Goal: Navigation & Orientation: Find specific page/section

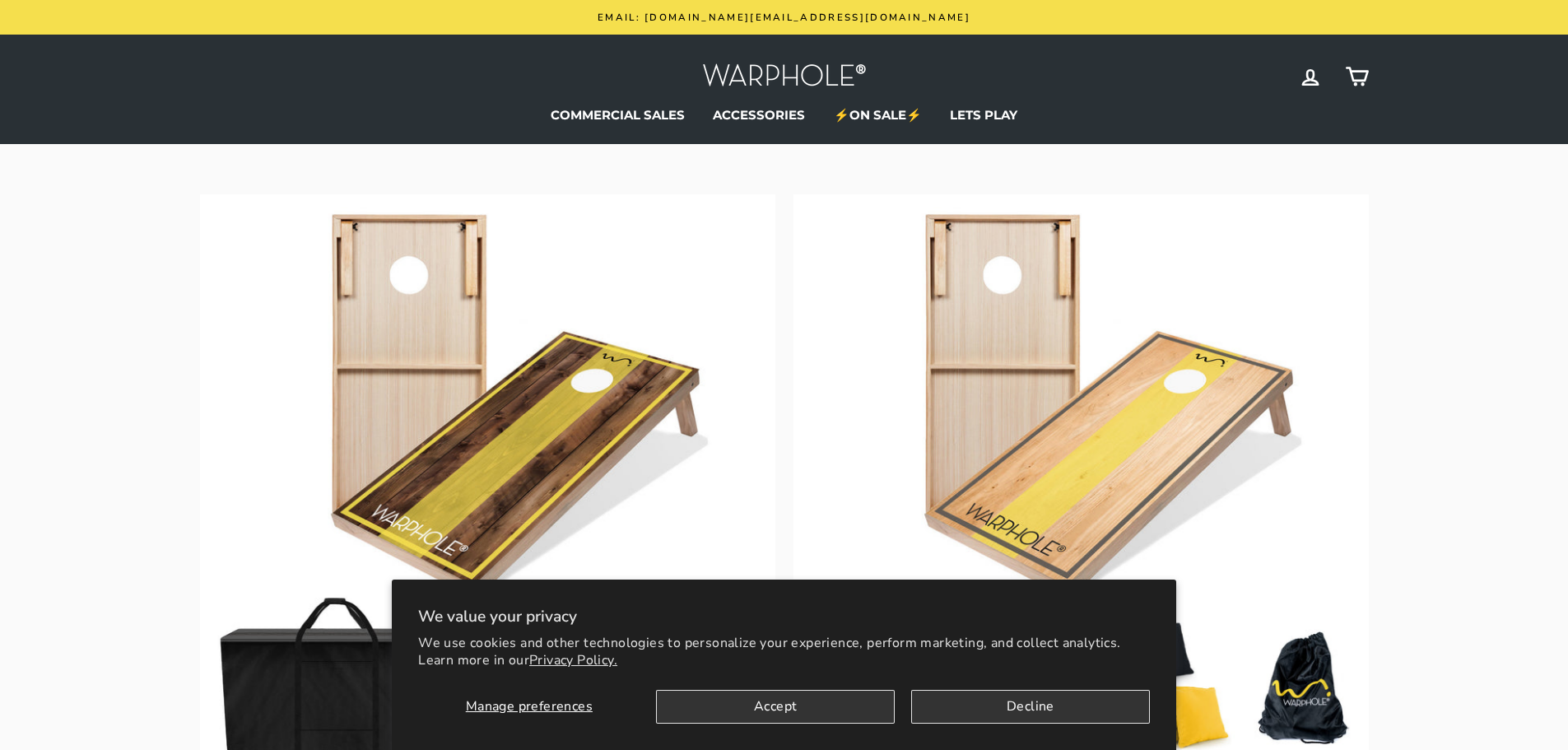
click at [1063, 693] on button "Decline" at bounding box center [1031, 707] width 239 height 34
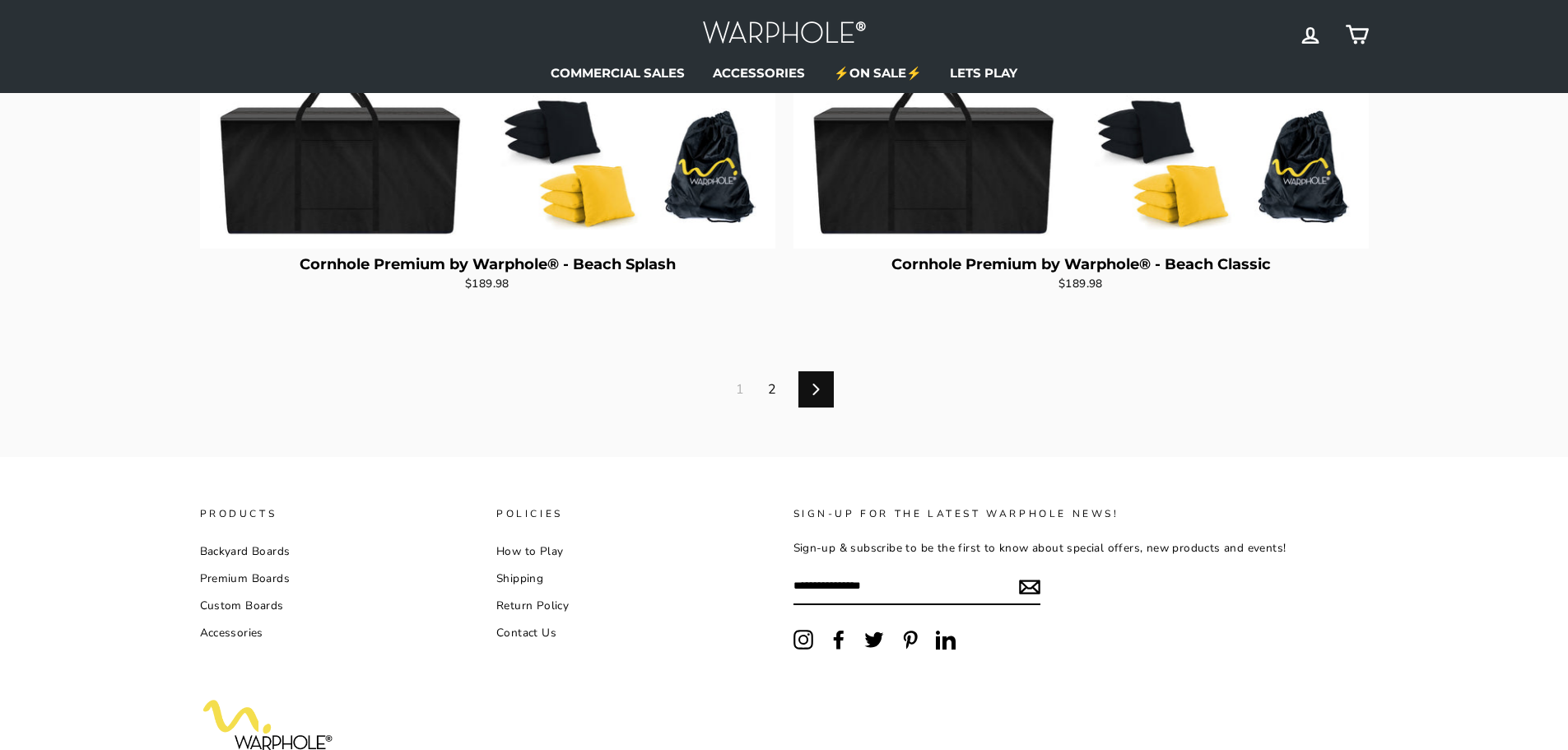
scroll to position [4518, 0]
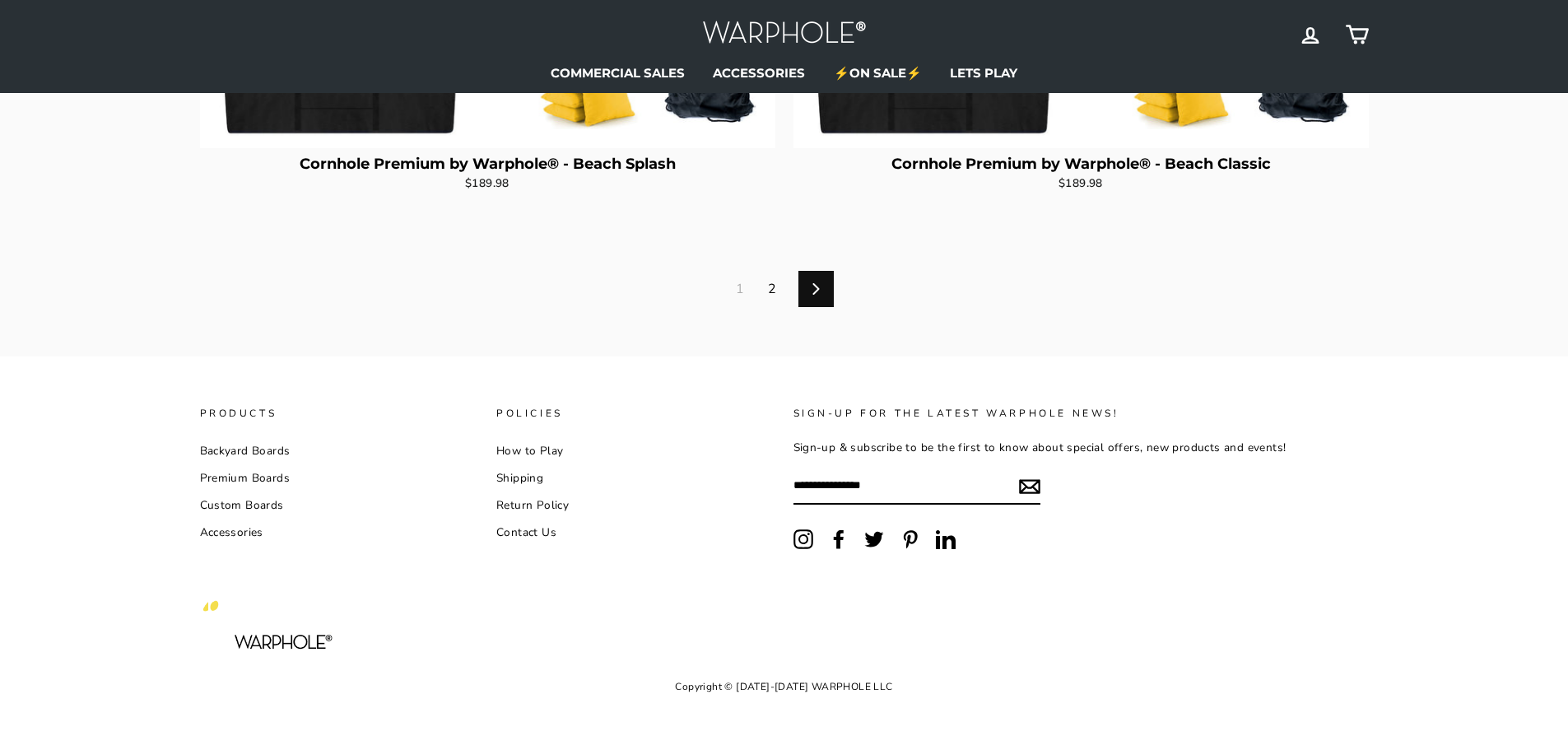
click at [817, 282] on link "Next" at bounding box center [817, 288] width 36 height 37
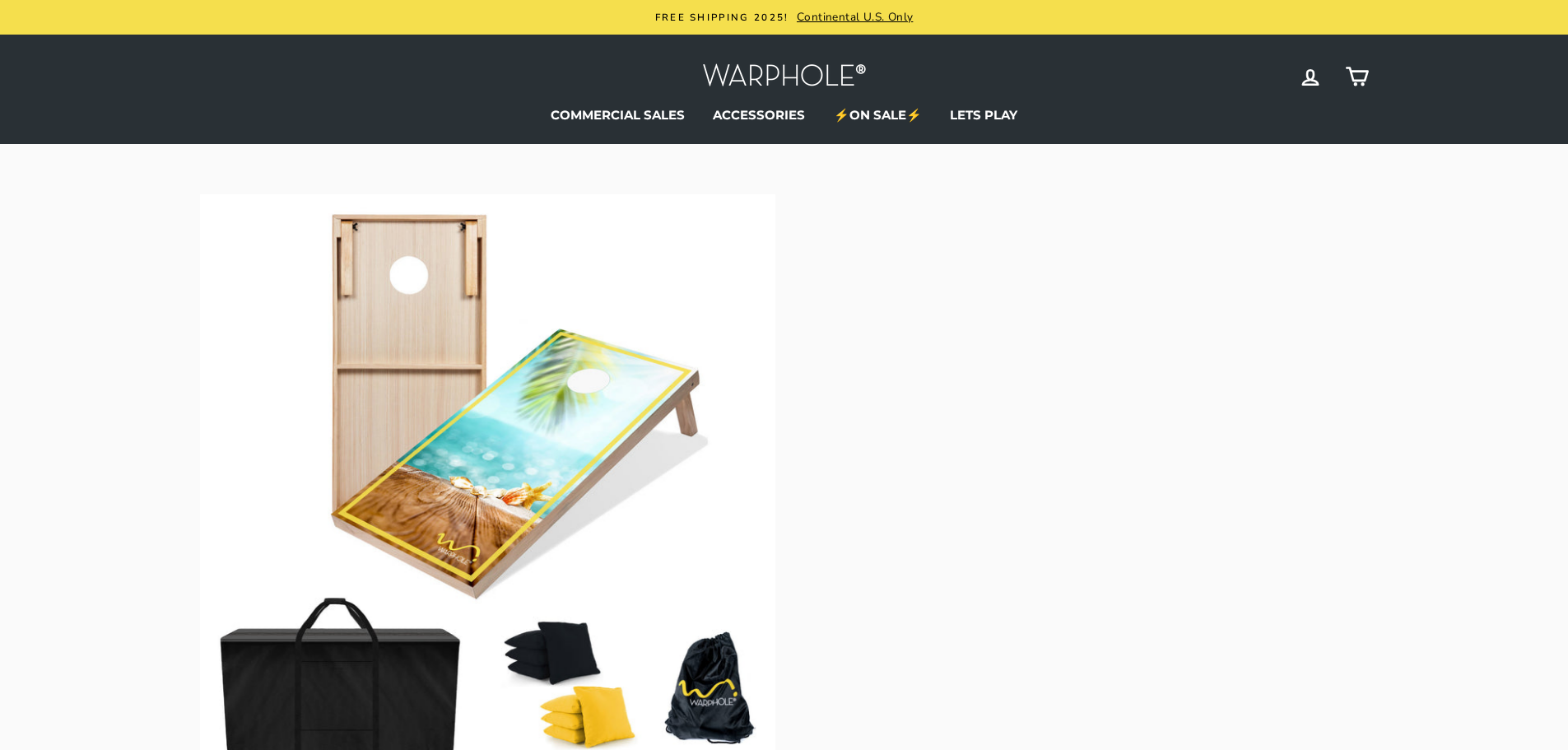
click at [784, 79] on img at bounding box center [784, 77] width 164 height 36
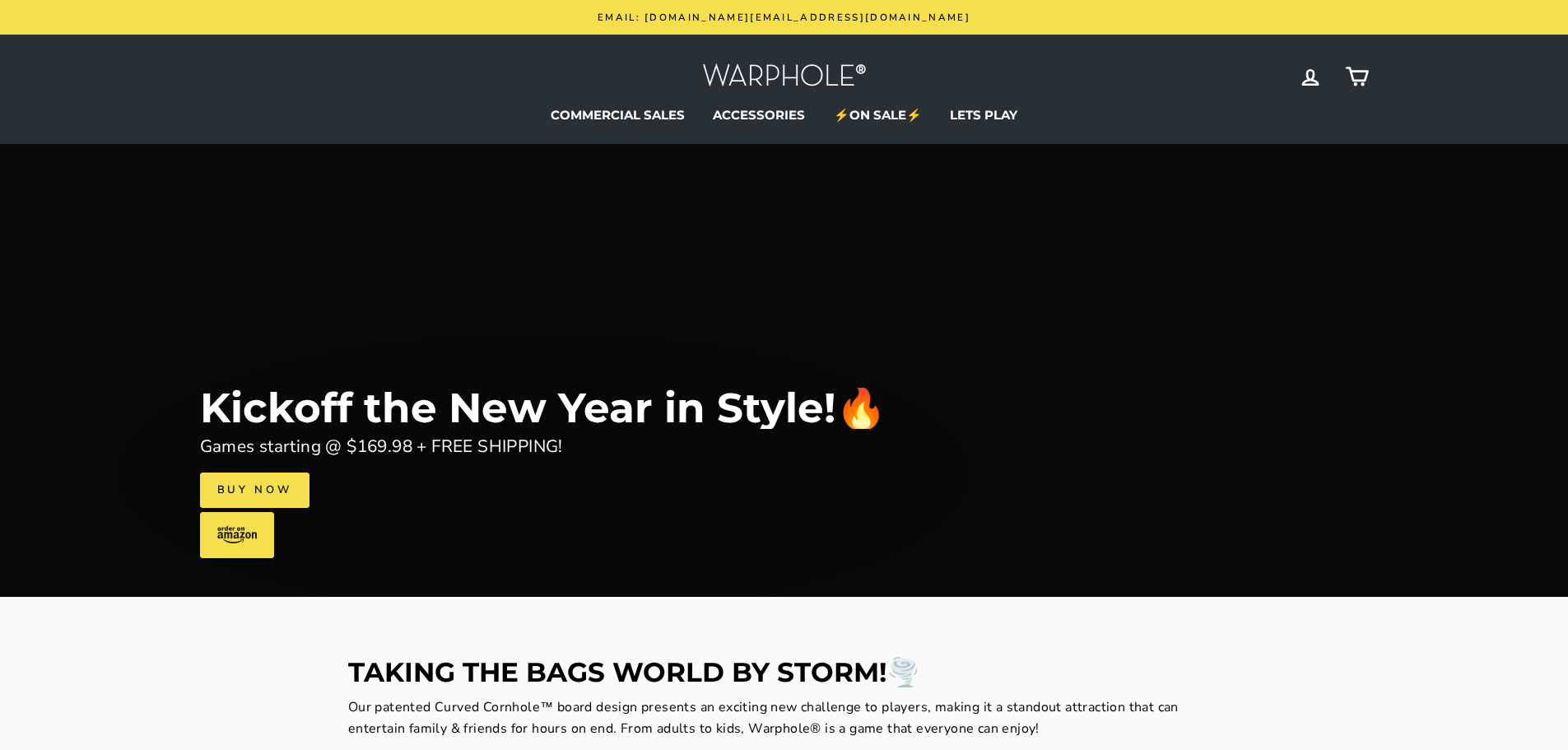
click at [304, 84] on div "Site navigation Warphole Log in Cart" at bounding box center [784, 77] width 1169 height 52
click at [769, 71] on img at bounding box center [784, 77] width 164 height 36
click at [552, 113] on link "WARPHOLE SETS" at bounding box center [536, 115] width 137 height 25
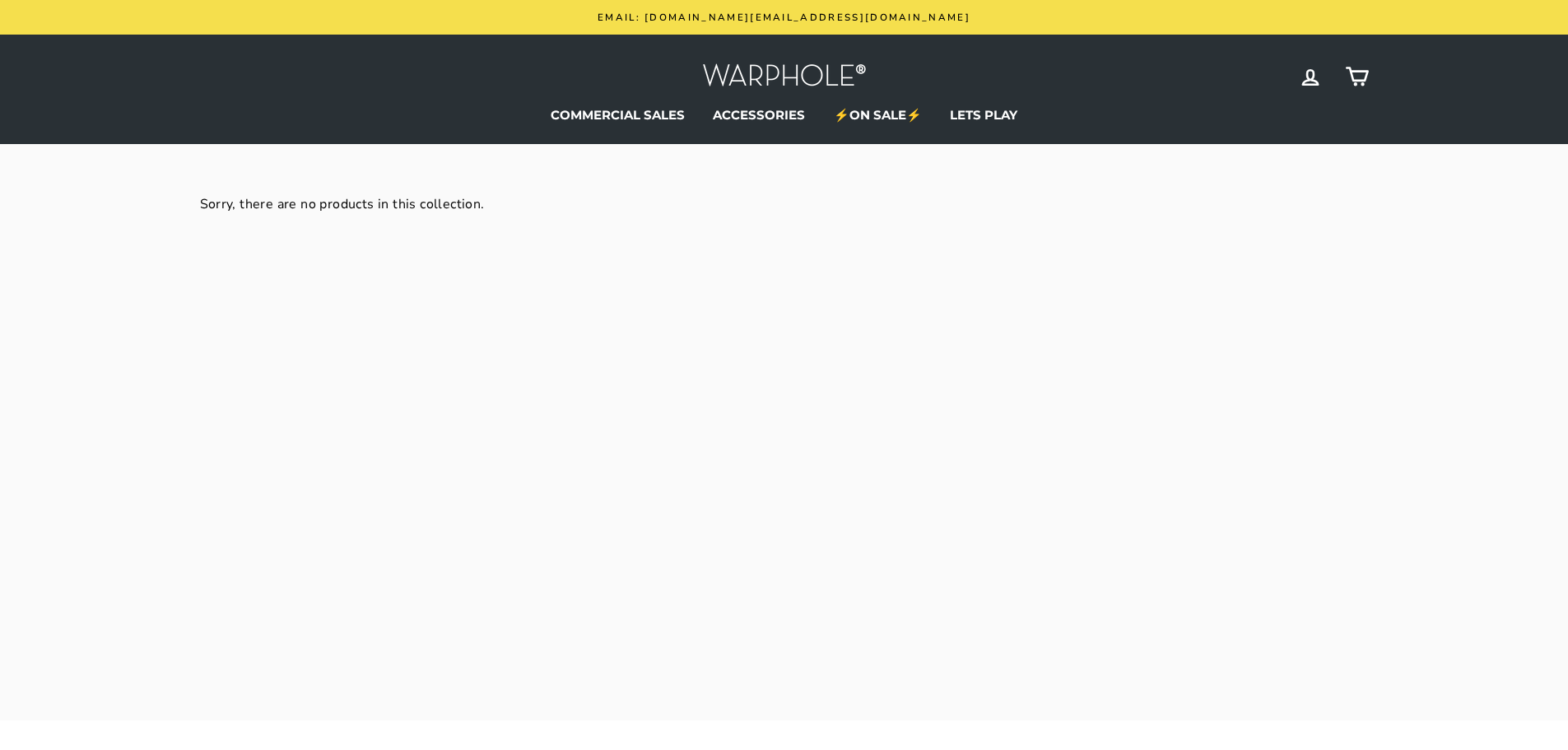
click at [759, 74] on img at bounding box center [784, 77] width 164 height 36
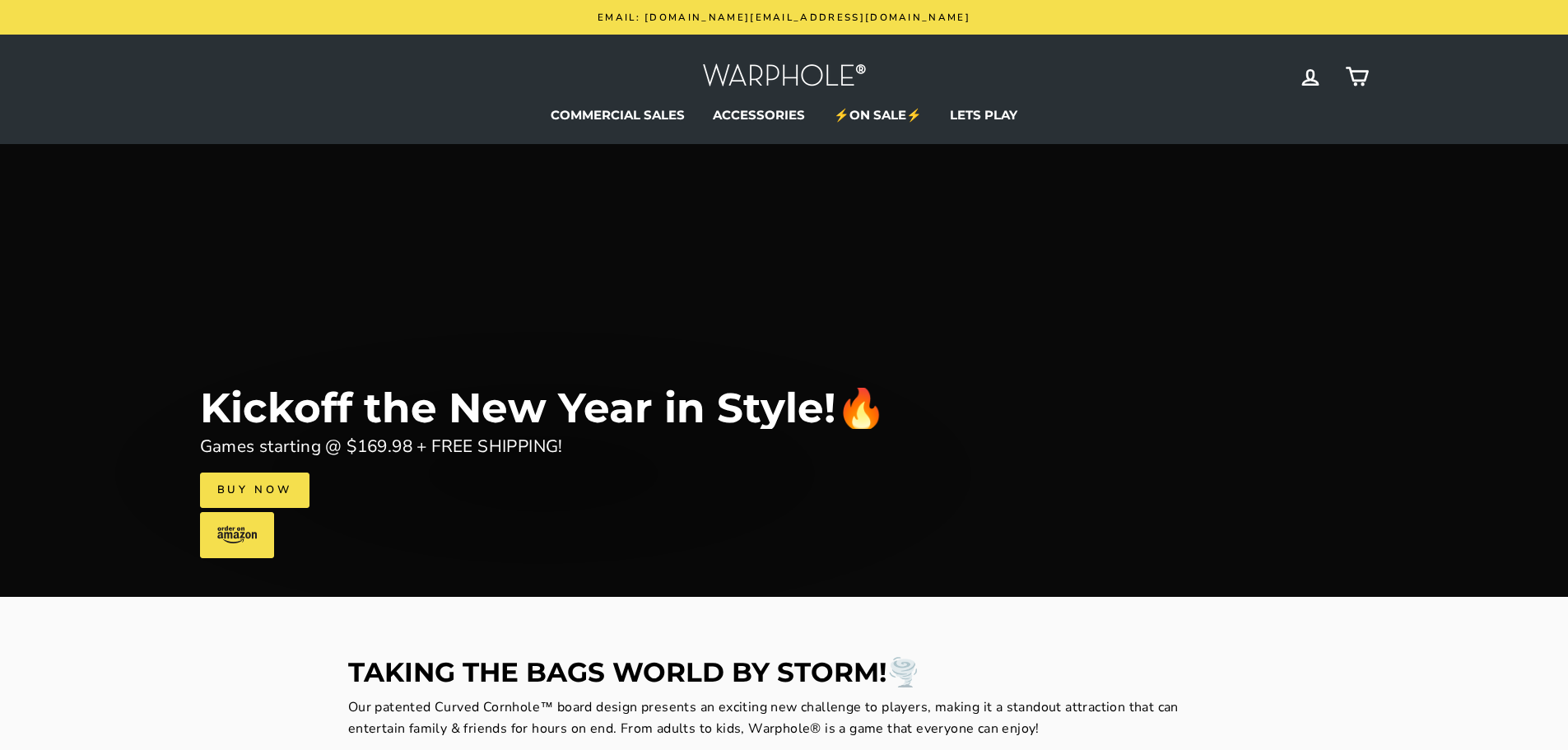
click at [791, 75] on img at bounding box center [784, 77] width 164 height 36
click at [552, 114] on link "WARPHOLE SETS" at bounding box center [536, 115] width 137 height 25
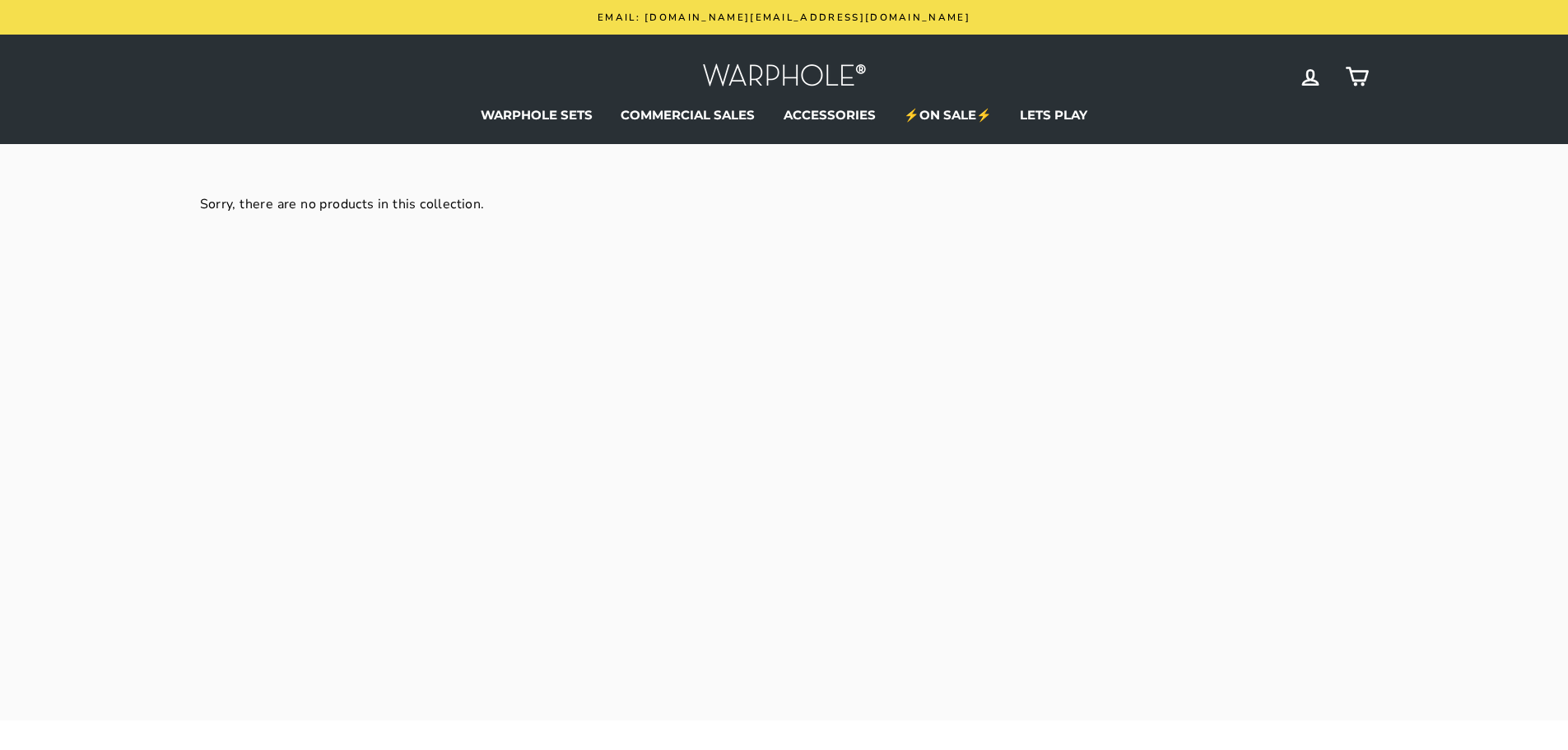
click at [736, 70] on img at bounding box center [784, 77] width 164 height 36
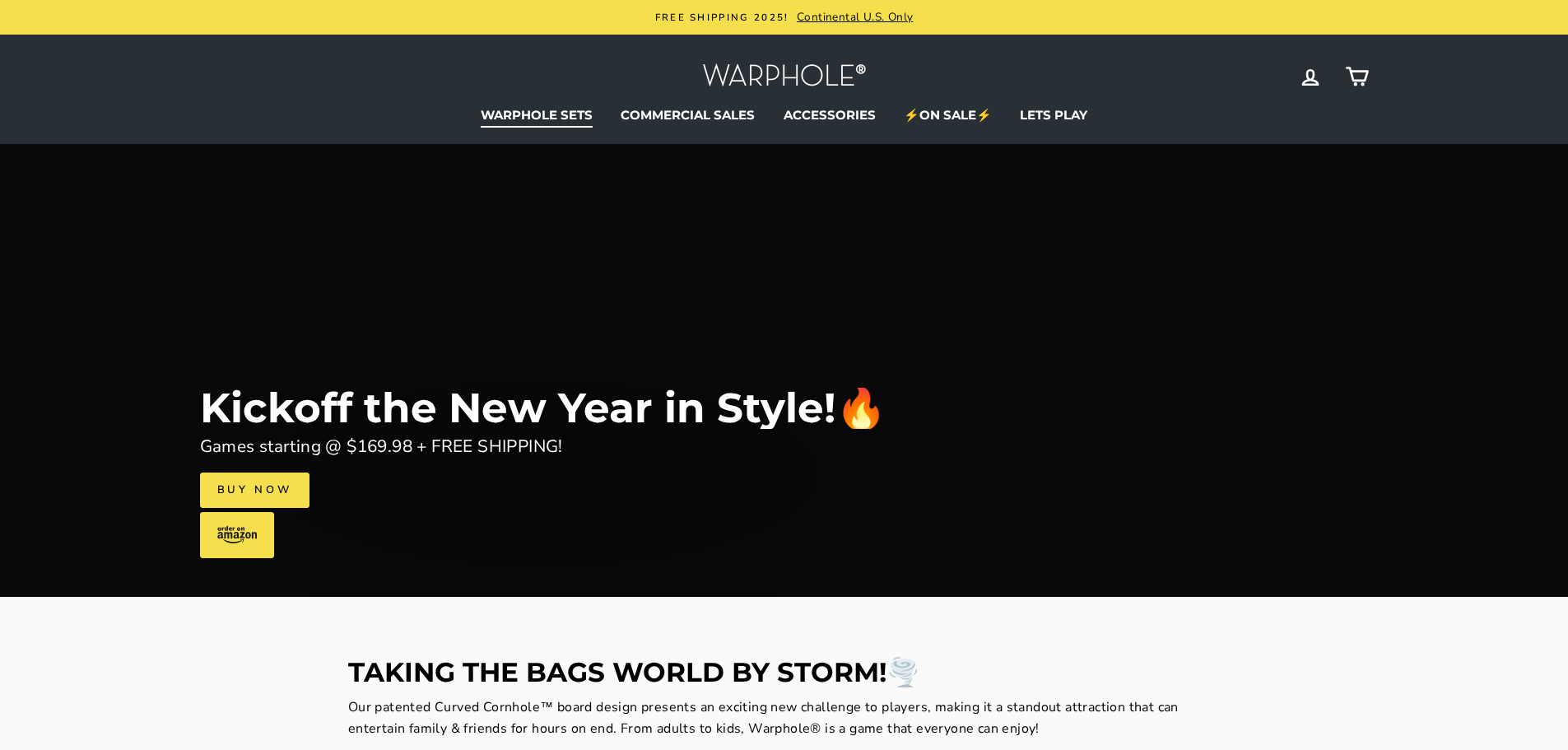
click at [547, 111] on link "WARPHOLE SETS" at bounding box center [536, 115] width 137 height 25
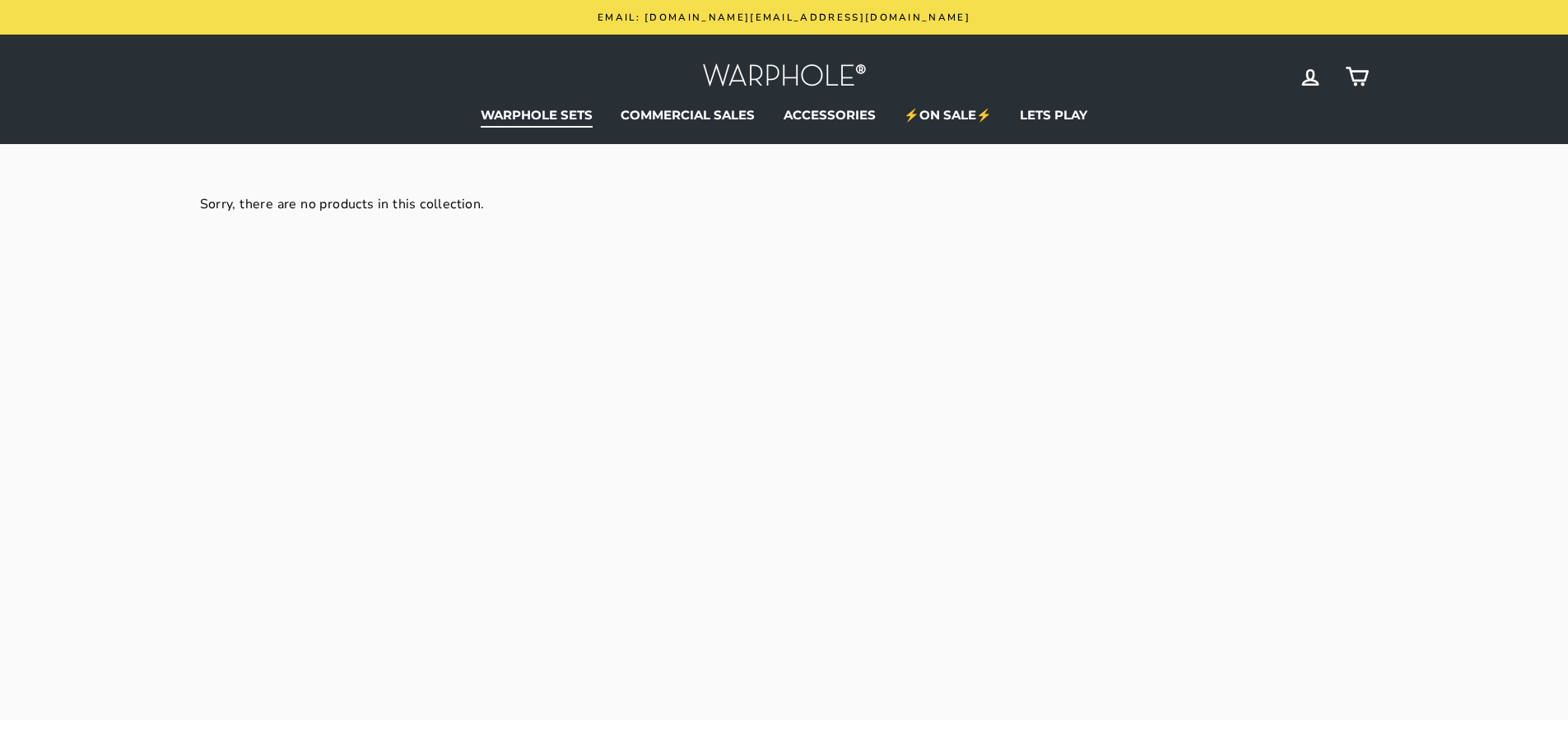
click at [541, 115] on link "WARPHOLE SETS" at bounding box center [536, 115] width 137 height 25
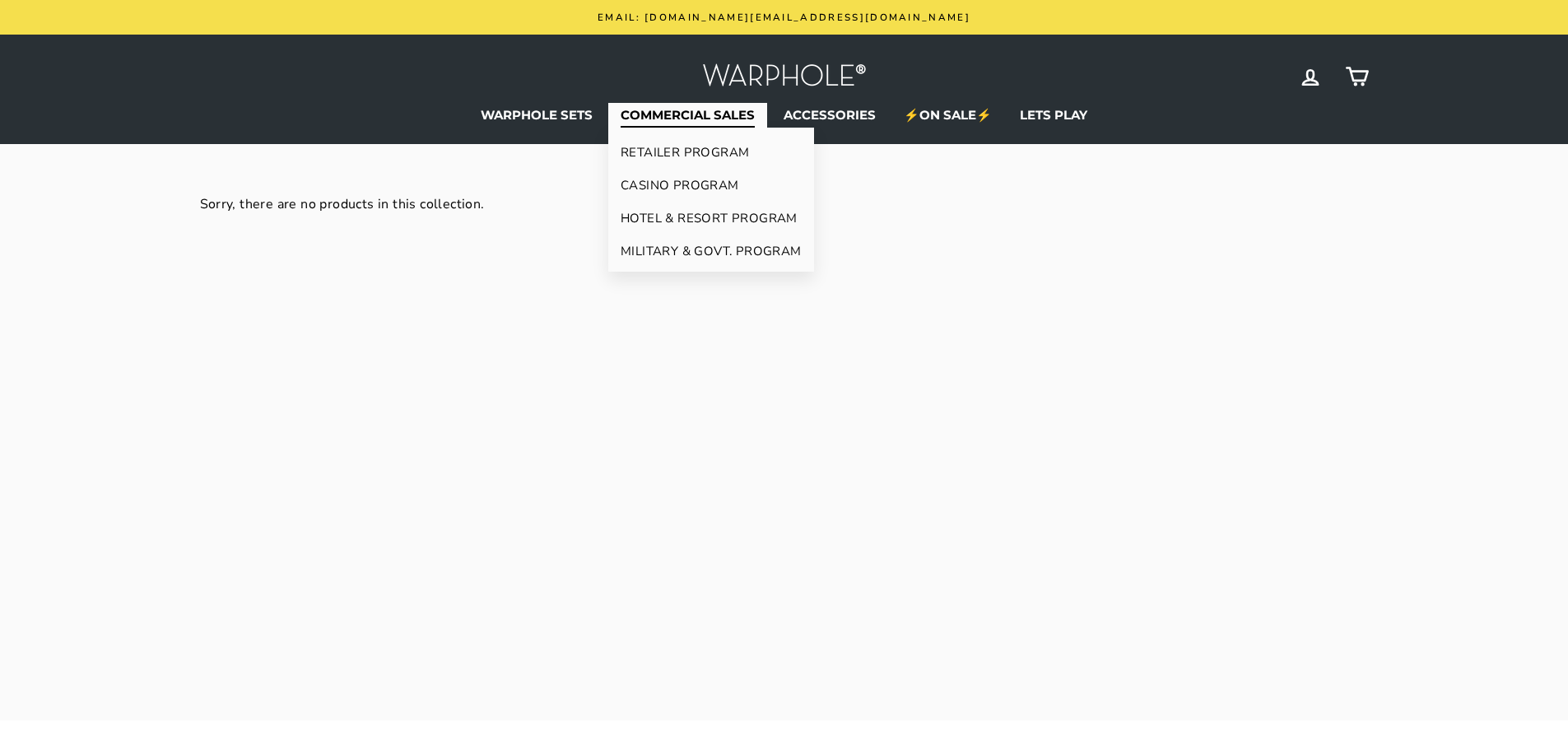
click at [663, 112] on link "COMMERCIAL SALES" at bounding box center [688, 115] width 159 height 25
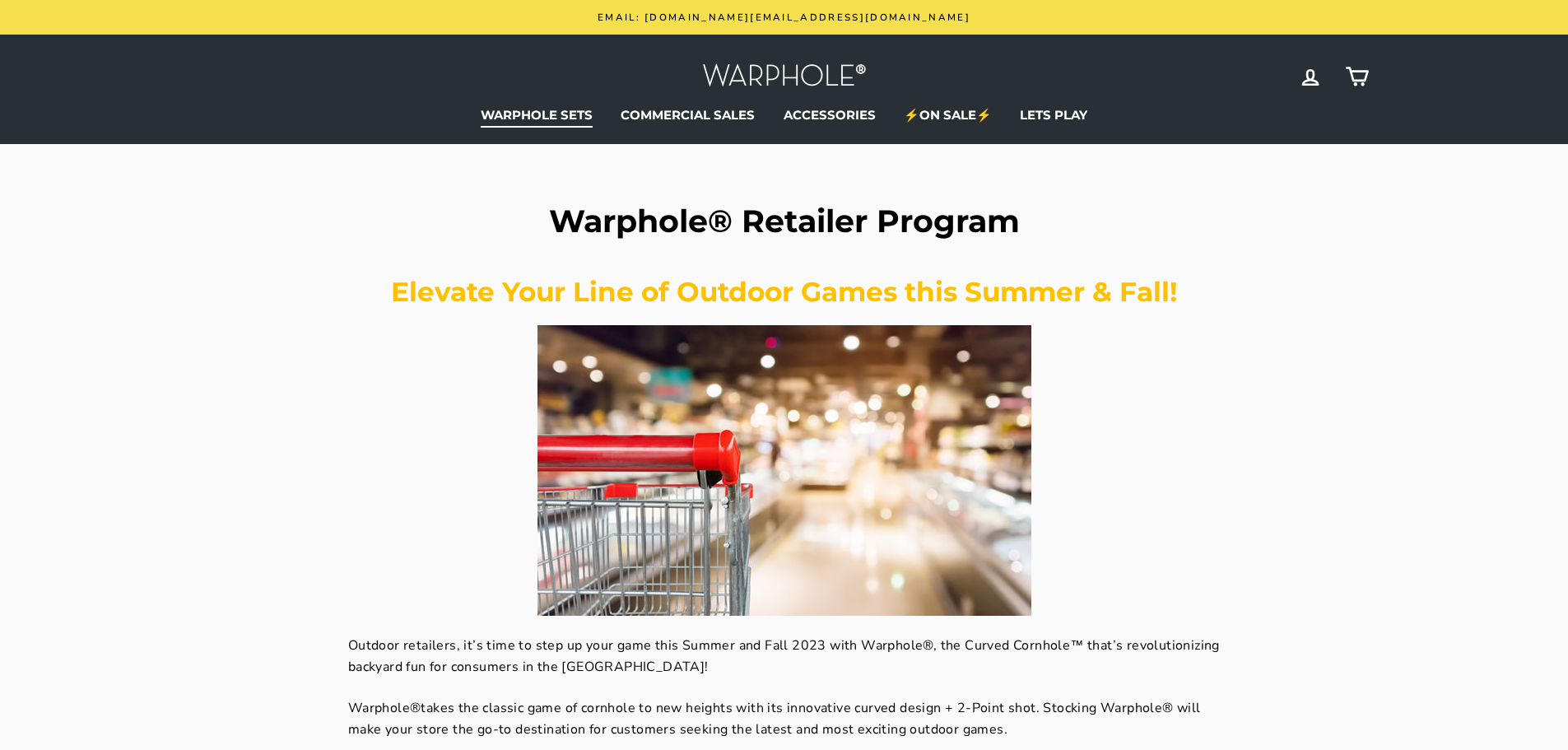
click at [560, 114] on link "WARPHOLE SETS" at bounding box center [536, 115] width 137 height 25
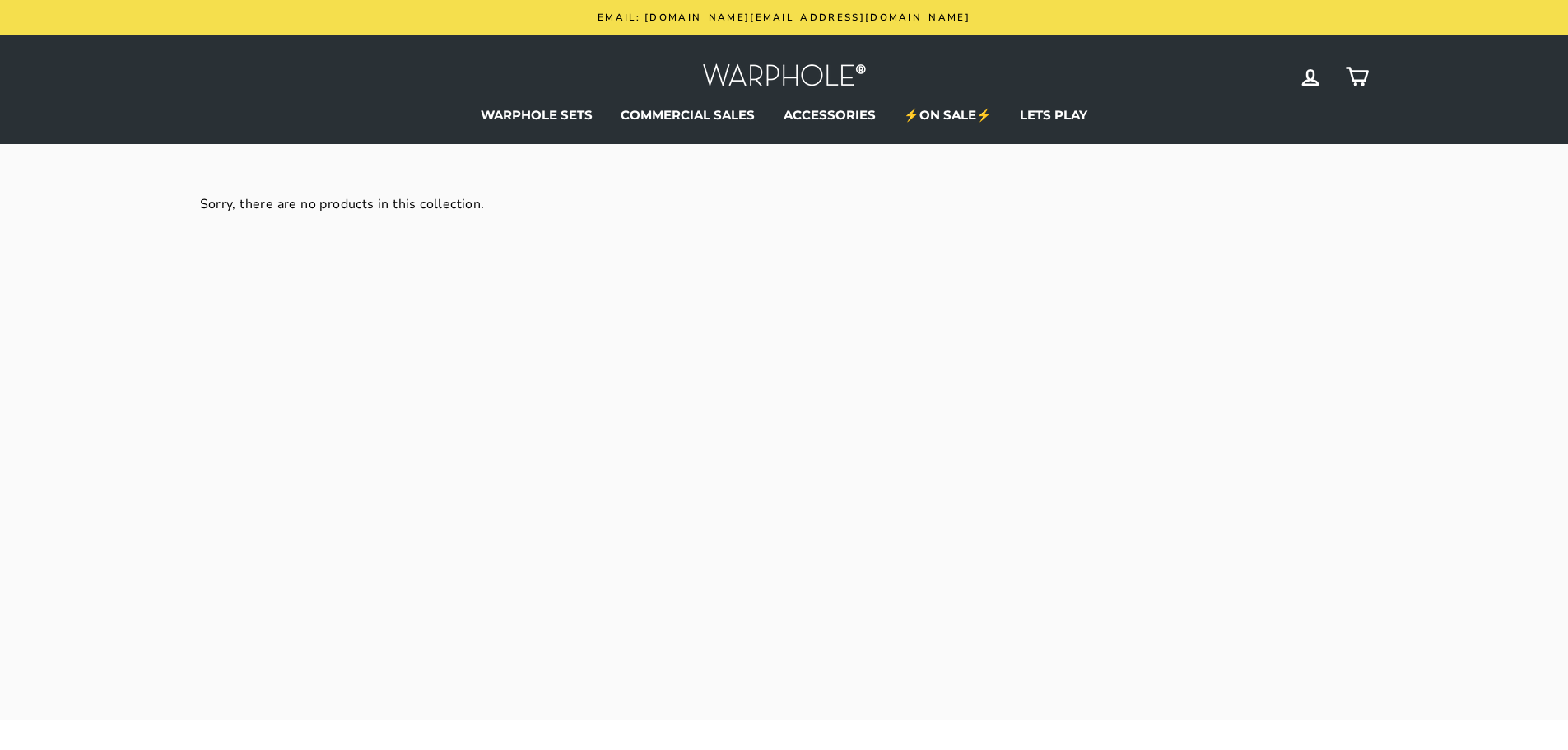
click at [560, 114] on link "WARPHOLE SETS" at bounding box center [536, 115] width 137 height 25
click at [553, 117] on link "WARPHOLE SETS" at bounding box center [536, 115] width 137 height 25
